Goal: Communication & Community: Connect with others

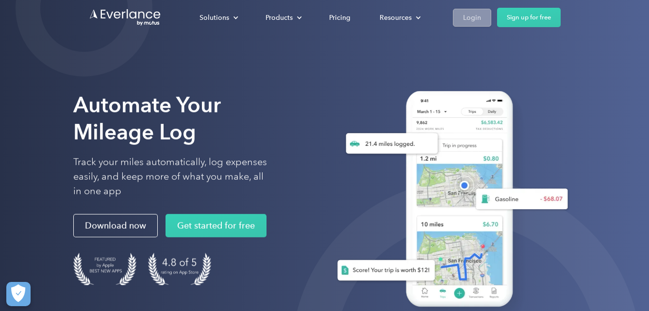
click at [473, 21] on div "Login" at bounding box center [472, 18] width 18 height 12
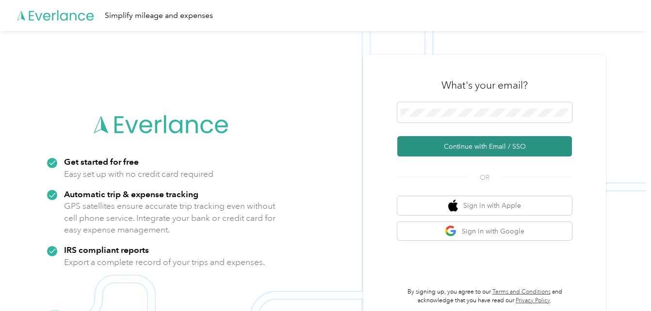
click at [457, 150] on button "Continue with Email / SSO" at bounding box center [484, 146] width 175 height 20
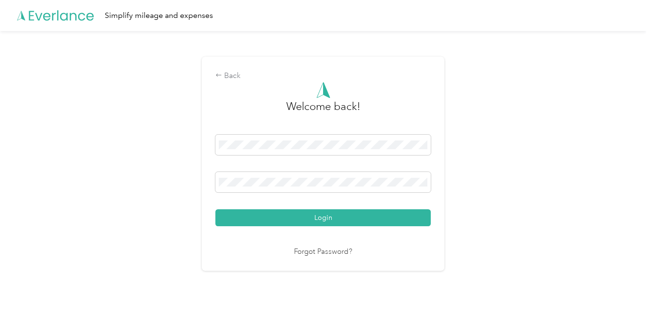
click at [322, 217] on button "Login" at bounding box center [322, 218] width 215 height 17
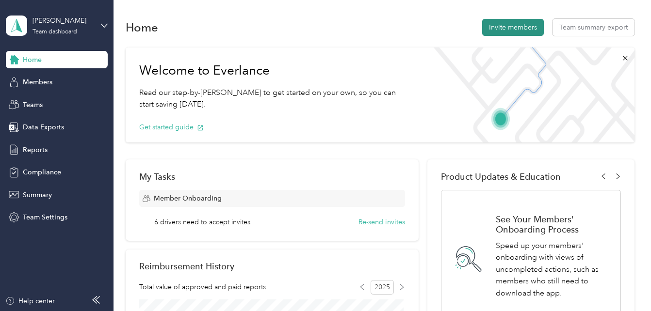
click at [507, 30] on button "Invite members" at bounding box center [513, 27] width 62 height 17
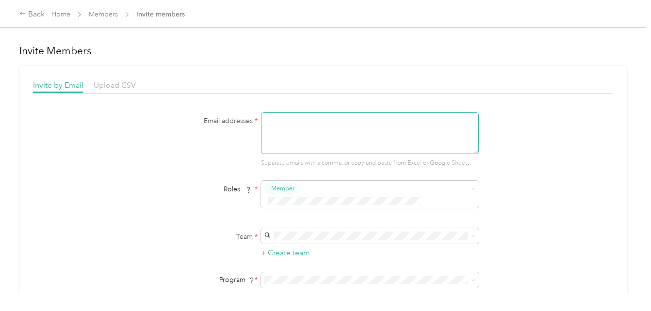
paste textarea "[EMAIL_ADDRESS][PERSON_NAME][DOMAIN_NAME]"
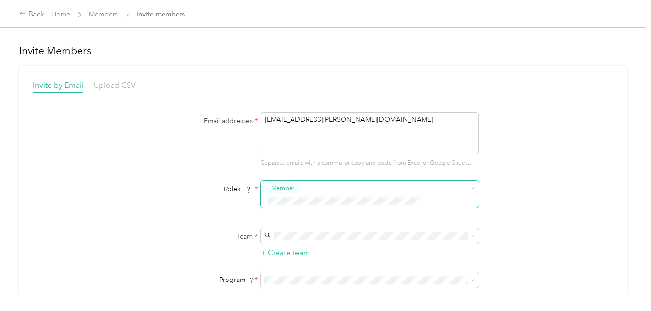
type textarea "[EMAIL_ADDRESS][PERSON_NAME][DOMAIN_NAME]"
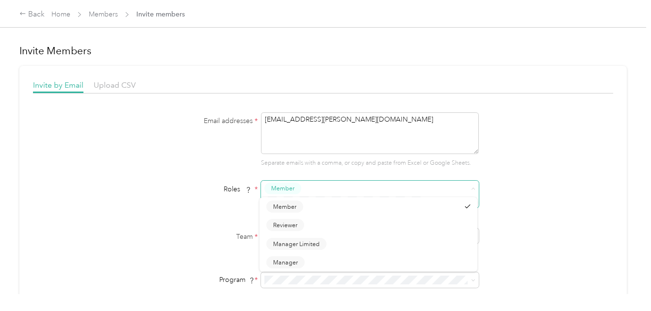
click at [472, 188] on icon at bounding box center [473, 189] width 4 height 4
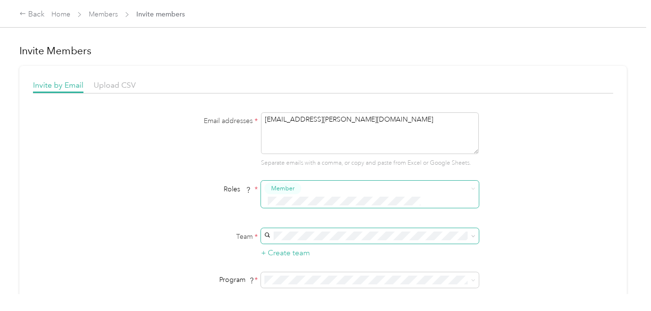
click at [471, 223] on body "Back Home Members Invite members Invite Members Invite by Email Upload CSV Emai…" at bounding box center [323, 155] width 646 height 311
click at [474, 234] on icon at bounding box center [473, 236] width 4 height 4
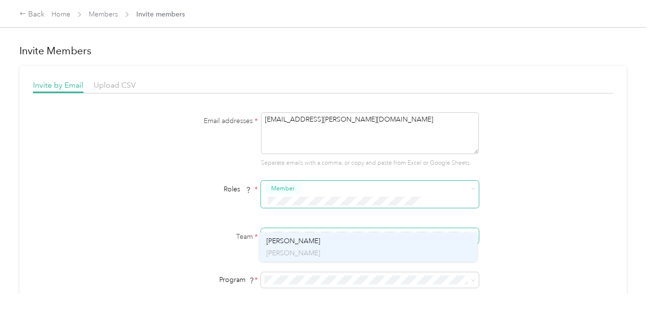
click at [307, 242] on div "[PERSON_NAME] [PERSON_NAME]" at bounding box center [368, 247] width 204 height 22
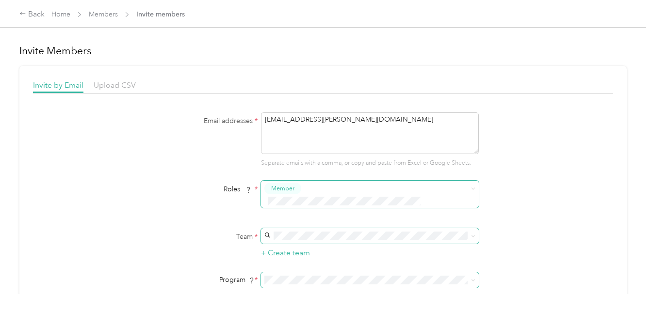
click at [471, 278] on icon at bounding box center [473, 280] width 4 height 4
click at [322, 151] on div "Aco Rate (CPM)" at bounding box center [368, 150] width 204 height 10
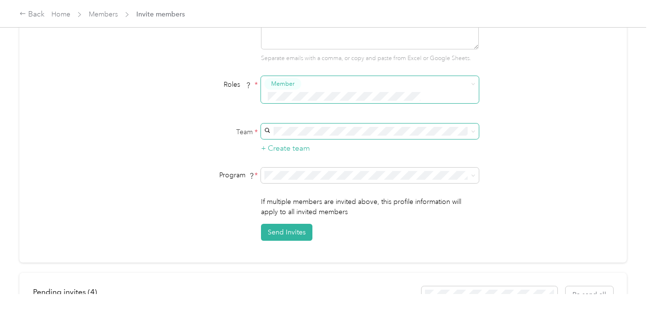
scroll to position [155, 0]
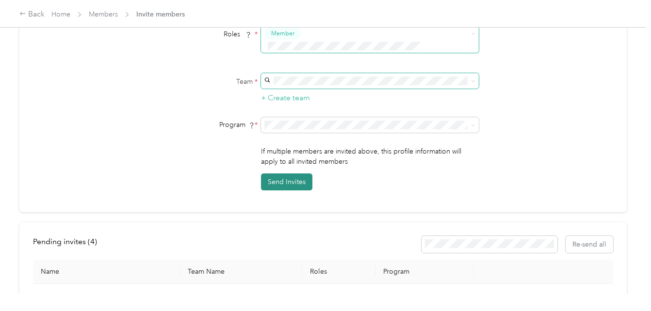
click at [279, 174] on button "Send Invites" at bounding box center [286, 182] width 51 height 17
click at [619, 159] on div "Invite by Email Upload CSV Email addresses * [EMAIL_ADDRESS][PERSON_NAME][DOMAI…" at bounding box center [322, 62] width 607 height 302
click at [564, 67] on div "Email addresses * [EMAIL_ADDRESS][PERSON_NAME][DOMAIN_NAME] Separate emails wit…" at bounding box center [323, 73] width 580 height 233
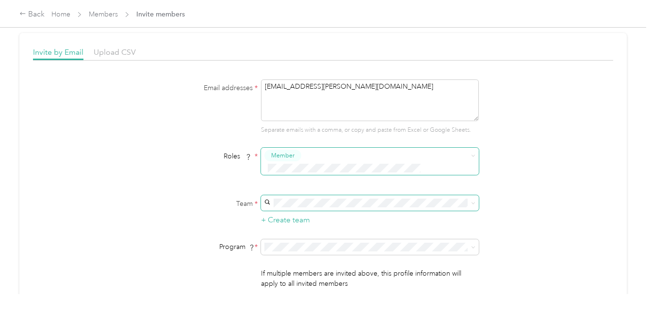
scroll to position [0, 0]
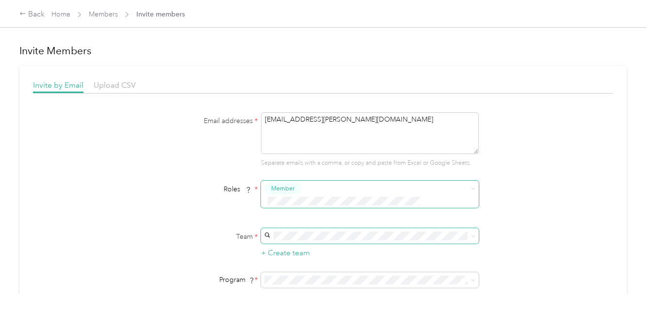
drag, startPoint x: 339, startPoint y: 121, endPoint x: 256, endPoint y: 116, distance: 83.1
click at [256, 116] on div "Email addresses * [EMAIL_ADDRESS][PERSON_NAME][DOMAIN_NAME] Separate emails wit…" at bounding box center [323, 140] width 374 height 55
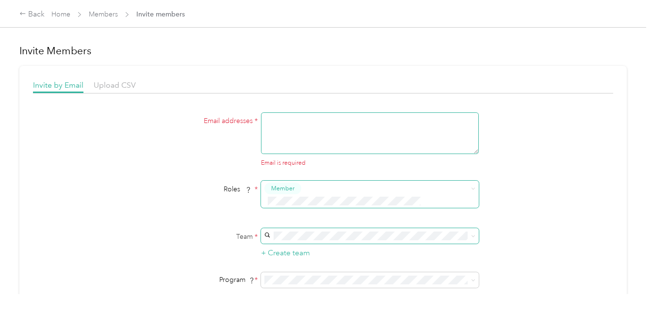
paste textarea "[EMAIL_ADDRESS][PERSON_NAME][DOMAIN_NAME]"
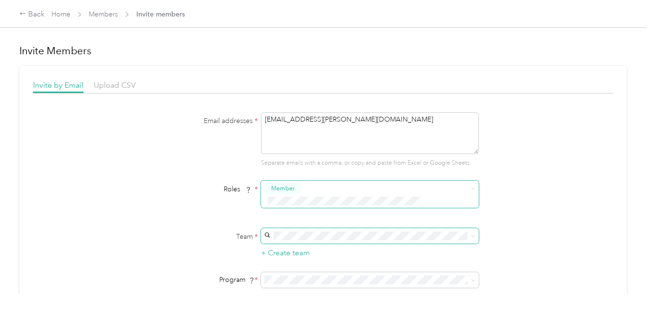
type textarea "[EMAIL_ADDRESS][PERSON_NAME][DOMAIN_NAME]"
click at [474, 228] on span at bounding box center [370, 236] width 218 height 16
click at [475, 228] on span at bounding box center [370, 236] width 218 height 16
click at [471, 234] on icon at bounding box center [473, 236] width 4 height 4
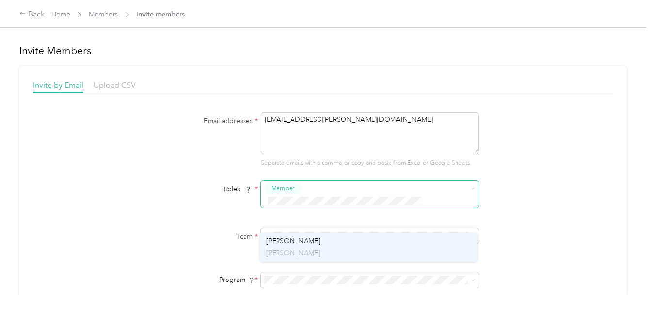
click at [295, 242] on div "[PERSON_NAME] [PERSON_NAME]" at bounding box center [368, 247] width 204 height 22
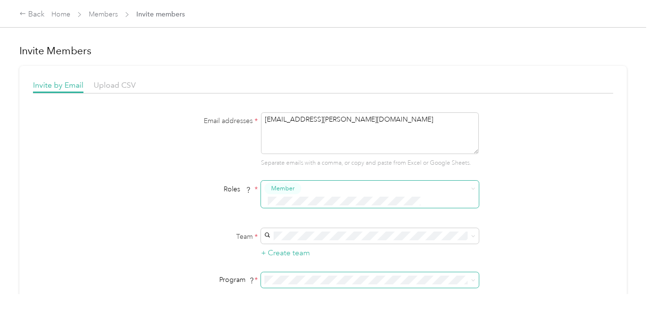
click at [471, 278] on icon at bounding box center [473, 280] width 4 height 4
click at [304, 150] on span "Aco Rate (CPM)" at bounding box center [290, 150] width 48 height 8
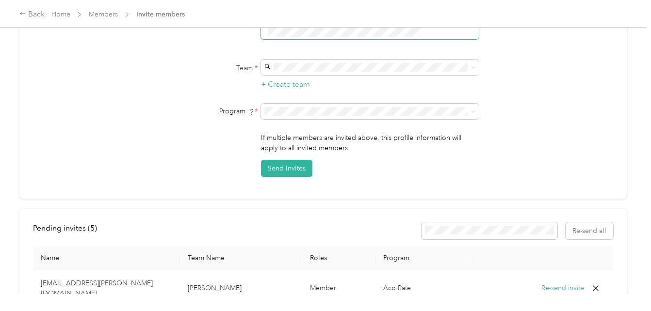
scroll to position [185, 0]
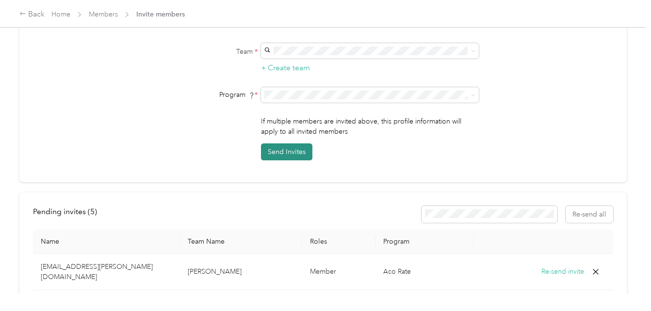
click at [278, 144] on button "Send Invites" at bounding box center [286, 152] width 51 height 17
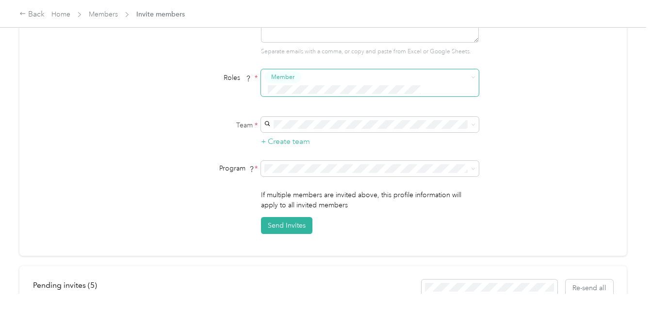
scroll to position [0, 0]
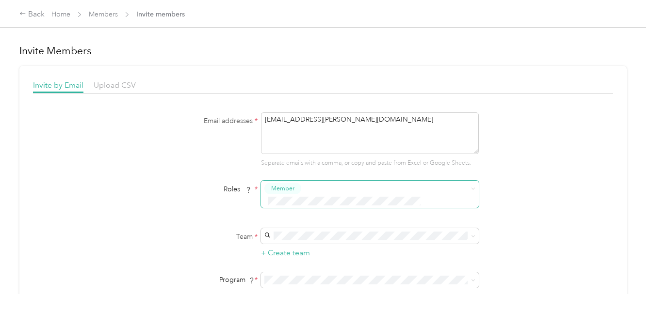
drag, startPoint x: 344, startPoint y: 117, endPoint x: 213, endPoint y: 122, distance: 130.6
click at [213, 122] on div "Email addresses * [EMAIL_ADDRESS][PERSON_NAME][DOMAIN_NAME] Separate emails wit…" at bounding box center [323, 140] width 374 height 55
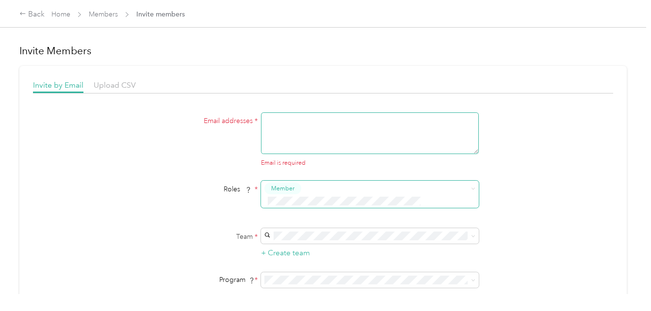
paste textarea "[EMAIL_ADDRESS][PERSON_NAME][DOMAIN_NAME]"
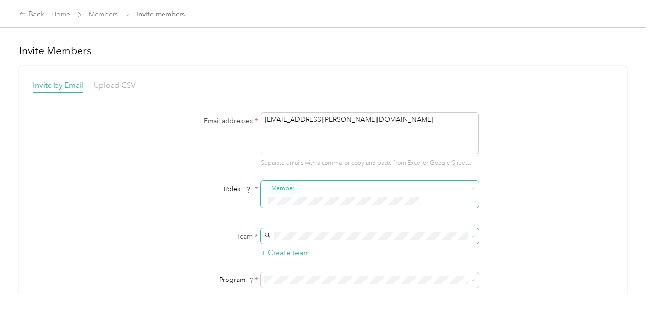
type textarea "[EMAIL_ADDRESS][PERSON_NAME][DOMAIN_NAME]"
click at [307, 239] on div "[PERSON_NAME] [PERSON_NAME]" at bounding box center [368, 247] width 204 height 22
click at [472, 278] on icon at bounding box center [473, 280] width 4 height 4
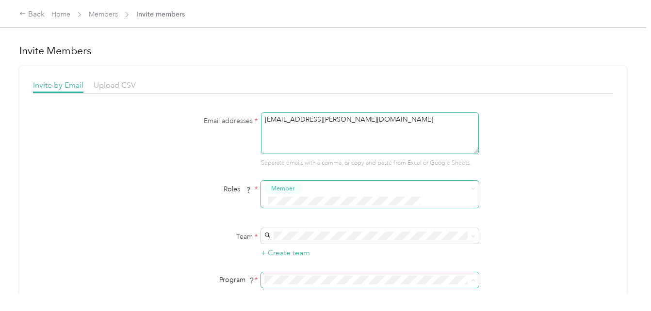
click at [322, 148] on div "Aco Rate (CPM)" at bounding box center [368, 150] width 204 height 10
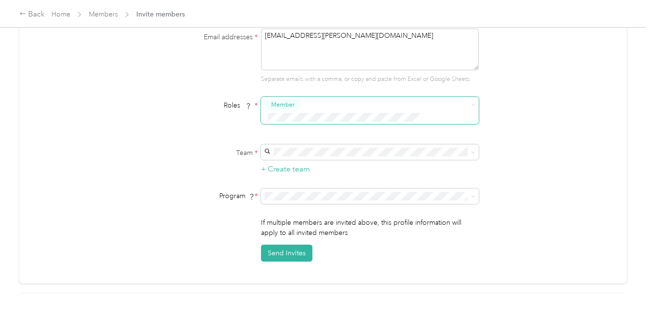
scroll to position [87, 0]
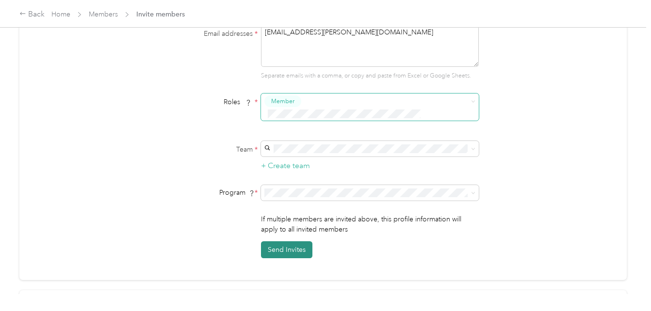
click at [293, 242] on button "Send Invites" at bounding box center [286, 250] width 51 height 17
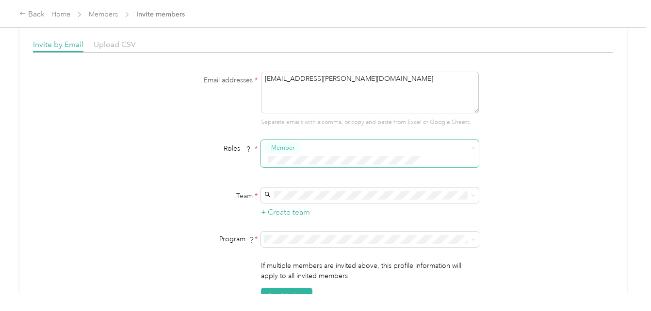
scroll to position [0, 0]
